Goal: Task Accomplishment & Management: Manage account settings

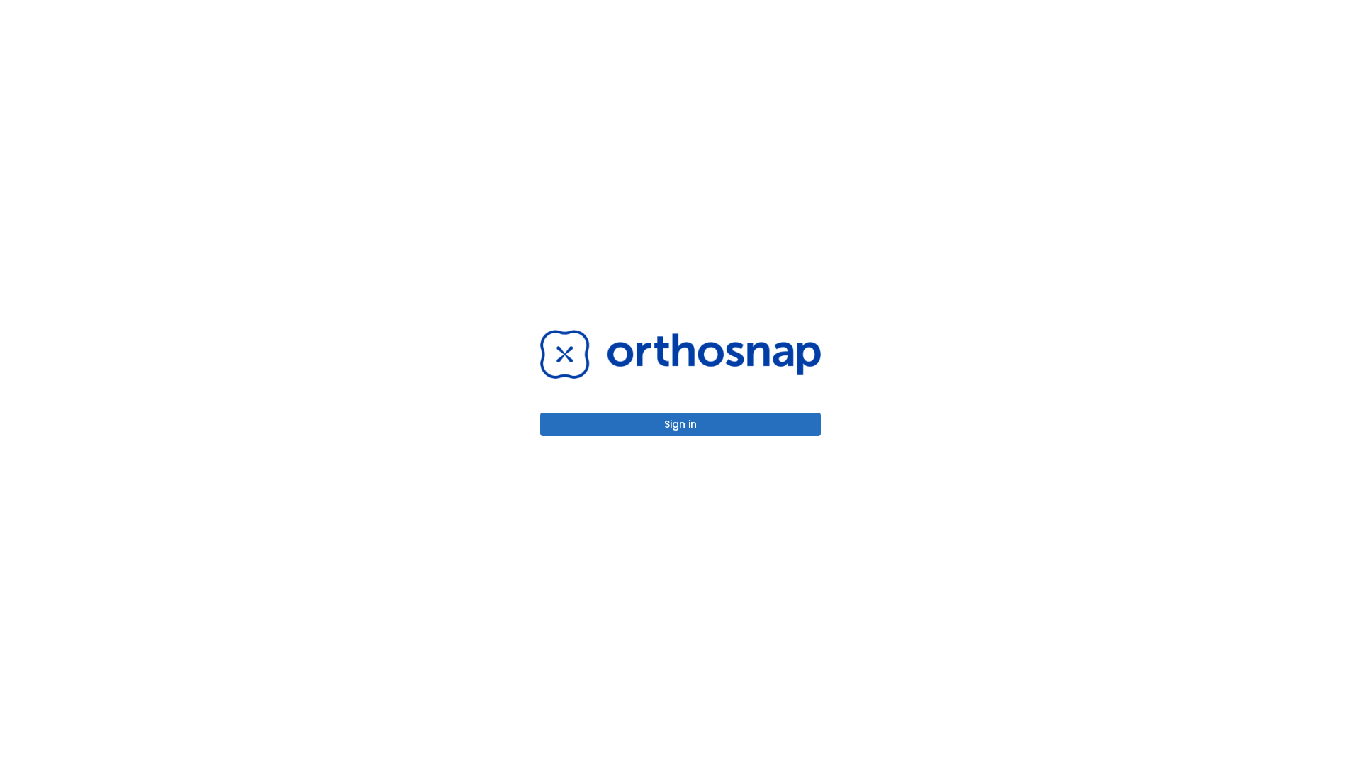
click at [681, 424] on button "Sign in" at bounding box center [680, 424] width 281 height 23
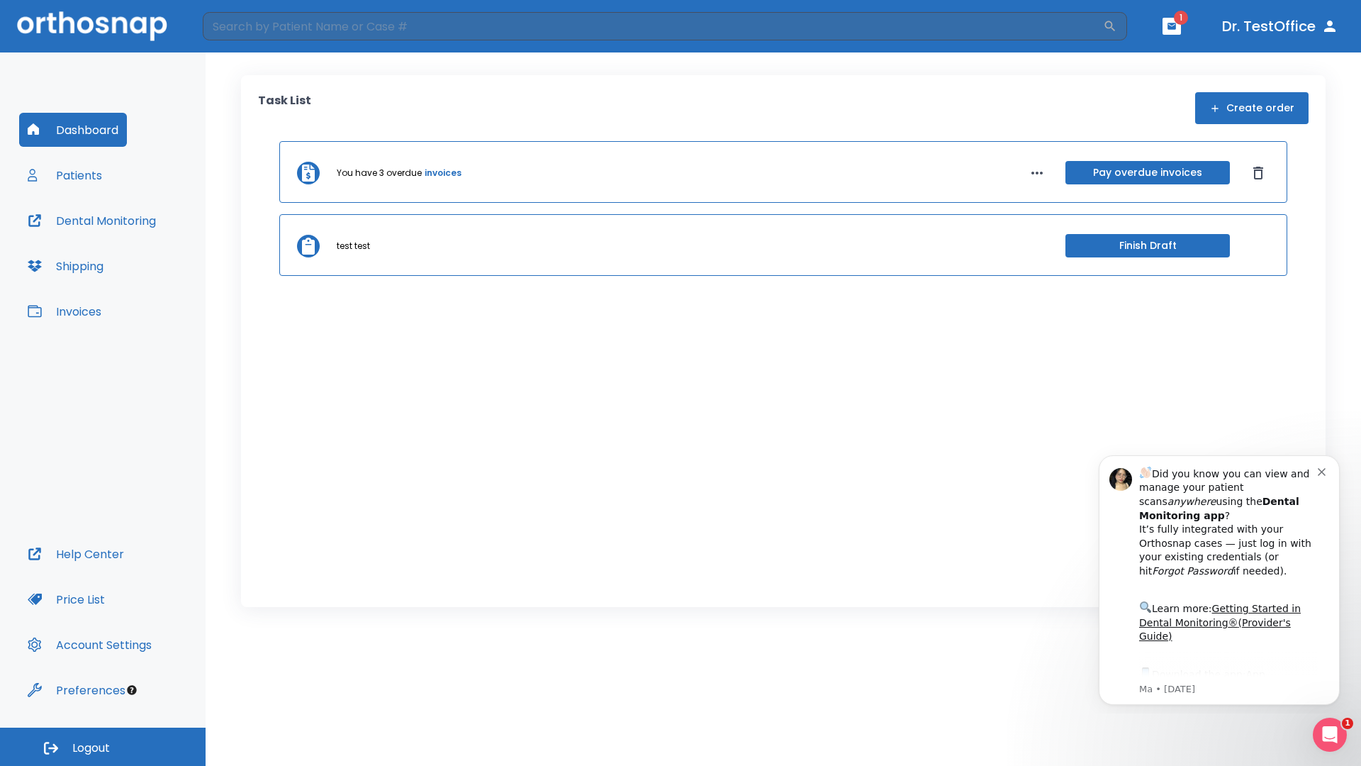
click at [103, 746] on span "Logout" at bounding box center [91, 748] width 38 height 16
